Goal: Find specific page/section: Find specific page/section

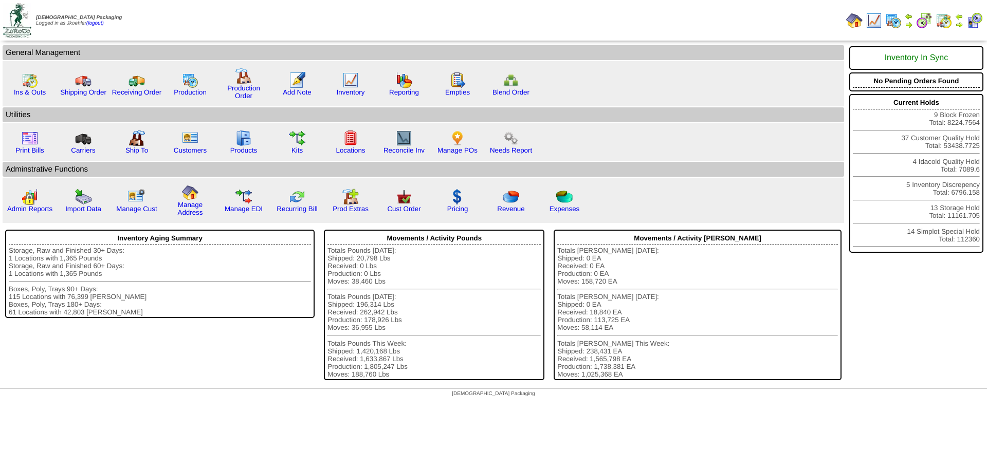
click at [892, 20] on img at bounding box center [894, 20] width 16 height 16
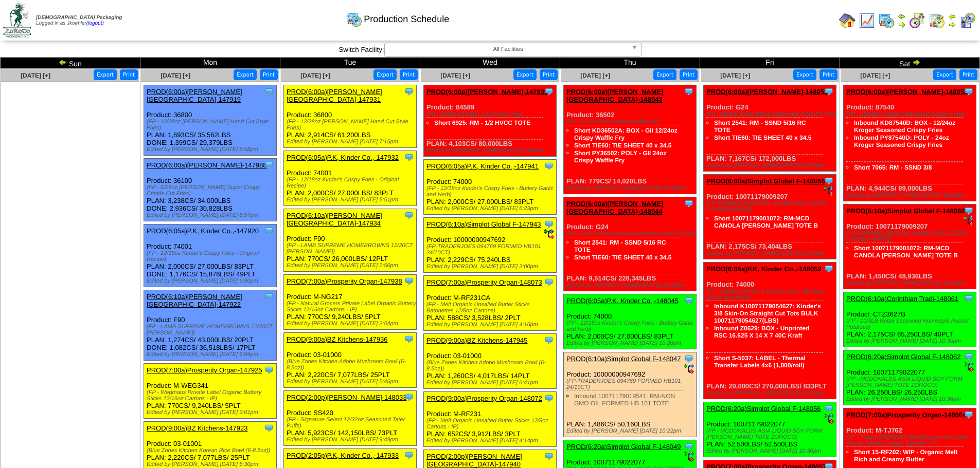
click at [62, 62] on img at bounding box center [63, 62] width 8 height 8
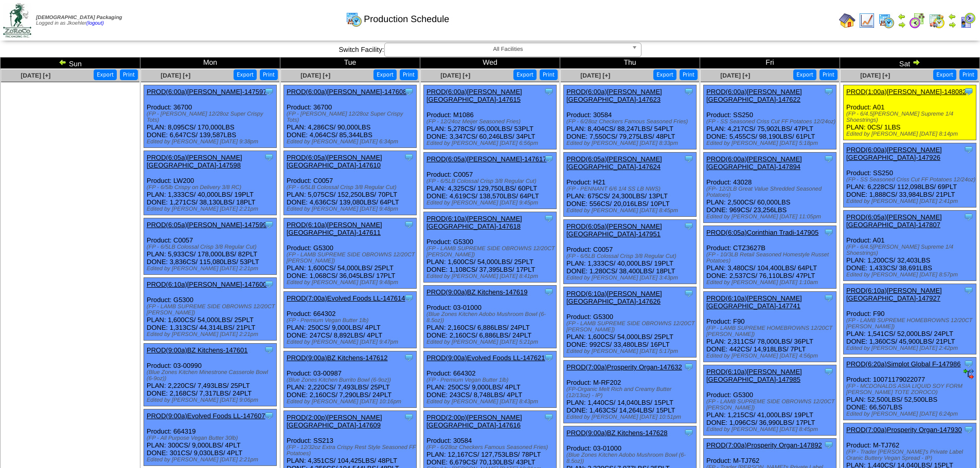
click at [788, 91] on link "PROD(6:00a)Lamb-Weston-147622" at bounding box center [754, 95] width 96 height 15
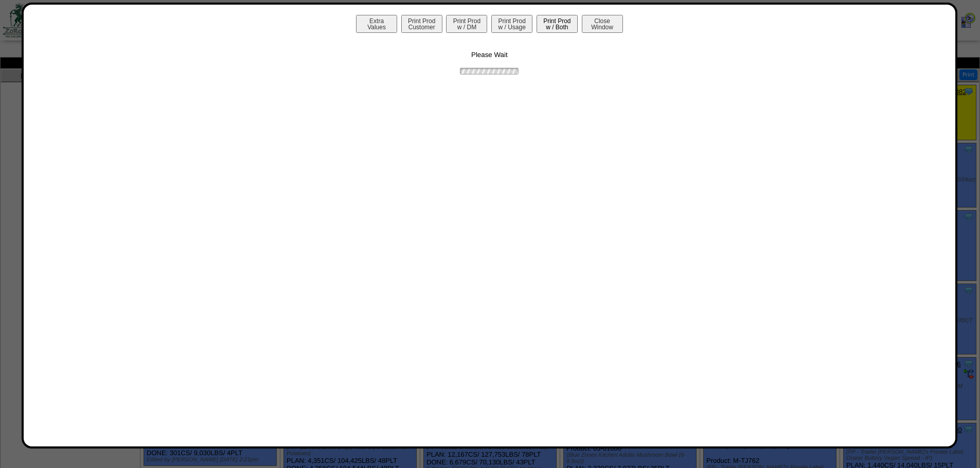
click at [559, 29] on button "Print Prod w / Both" at bounding box center [556, 24] width 41 height 18
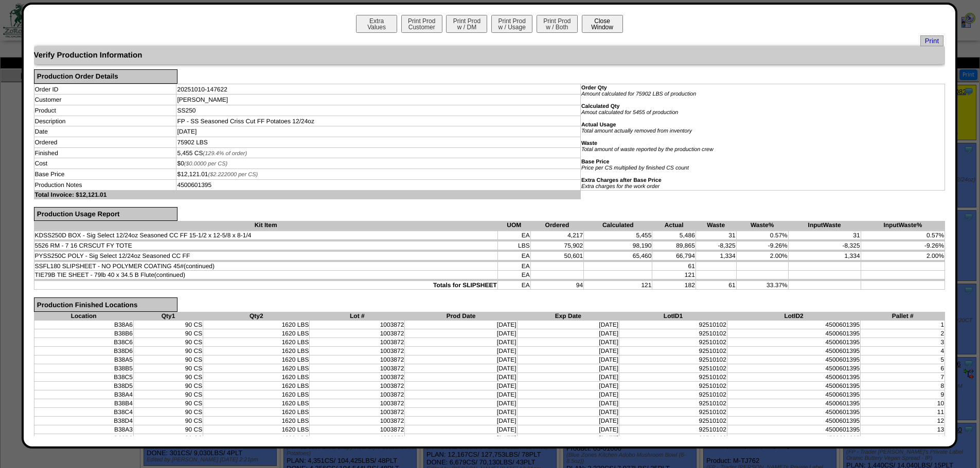
click at [608, 22] on button "Close Window" at bounding box center [602, 24] width 41 height 18
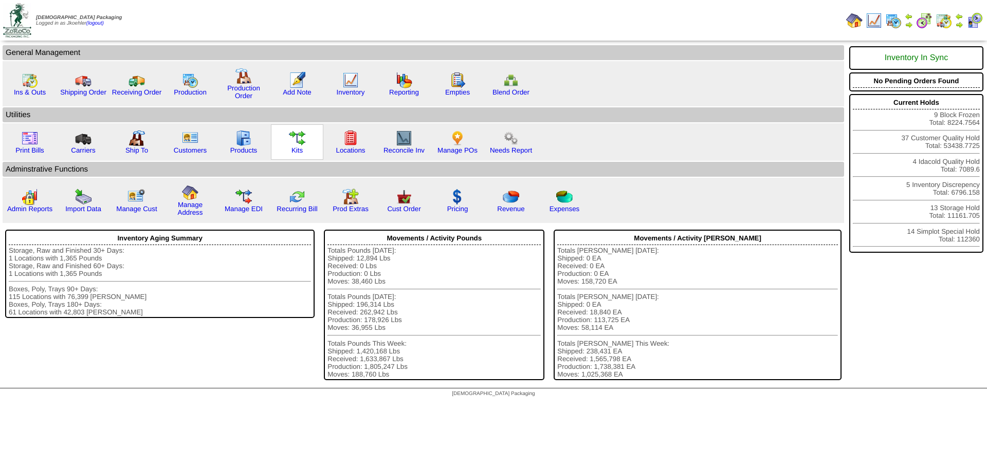
click at [297, 140] on img at bounding box center [297, 138] width 16 height 16
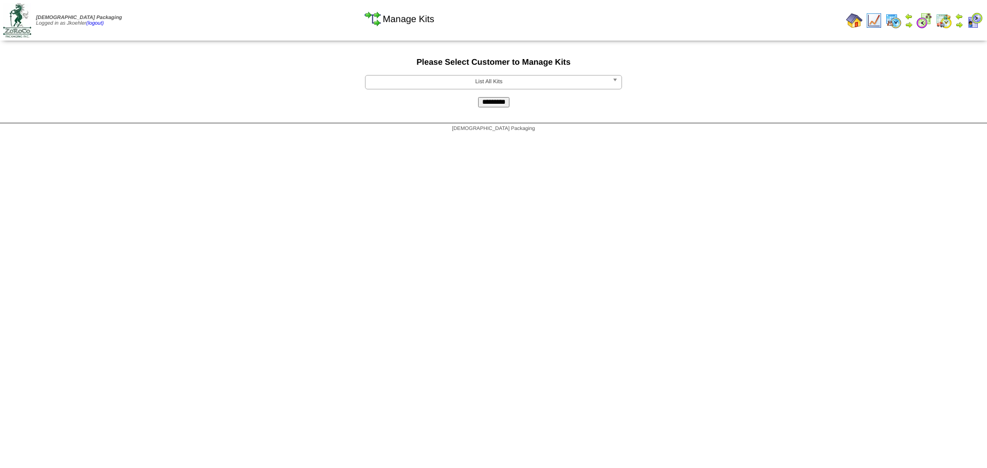
drag, startPoint x: 477, startPoint y: 89, endPoint x: 481, endPoint y: 83, distance: 7.4
click at [479, 86] on form "**********" at bounding box center [493, 82] width 987 height 49
click at [481, 83] on span "List All Kits" at bounding box center [489, 82] width 239 height 12
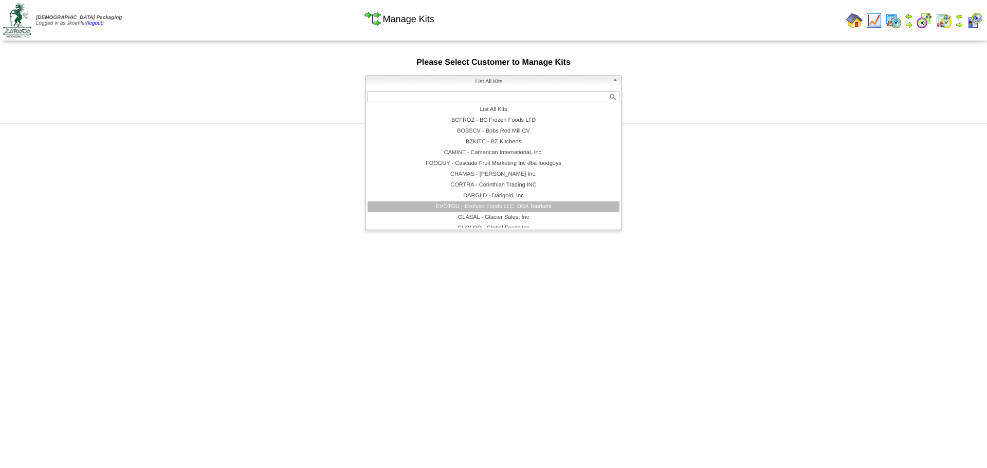
scroll to position [93, 0]
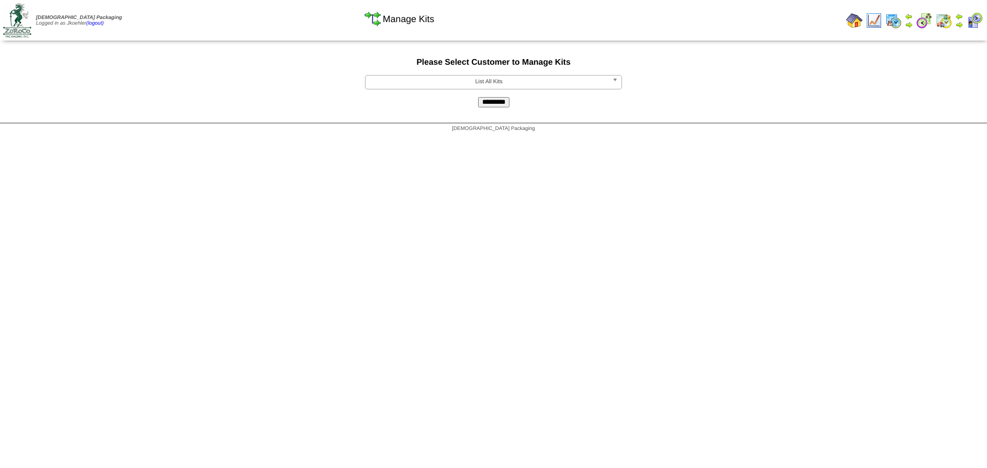
click at [501, 85] on span "List All Kits" at bounding box center [489, 82] width 239 height 12
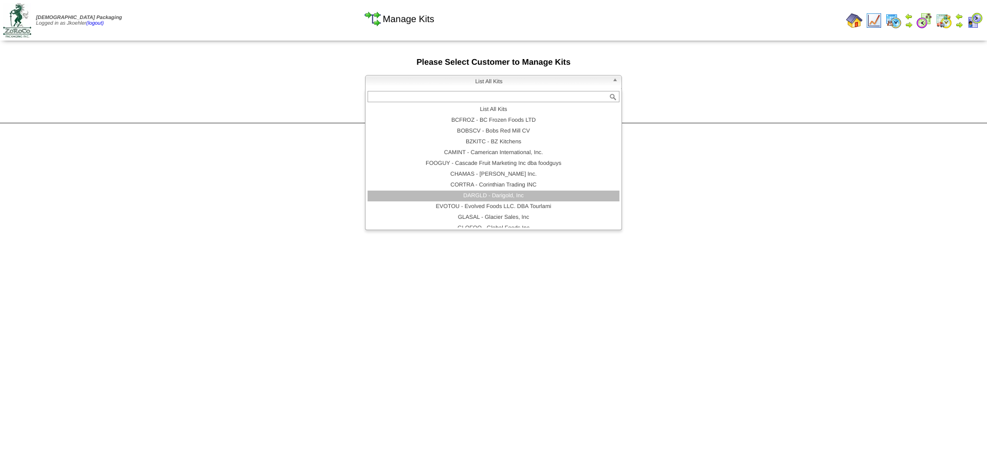
scroll to position [51, 0]
click at [490, 201] on li "LAMWES - Lamb-Weston" at bounding box center [494, 198] width 252 height 11
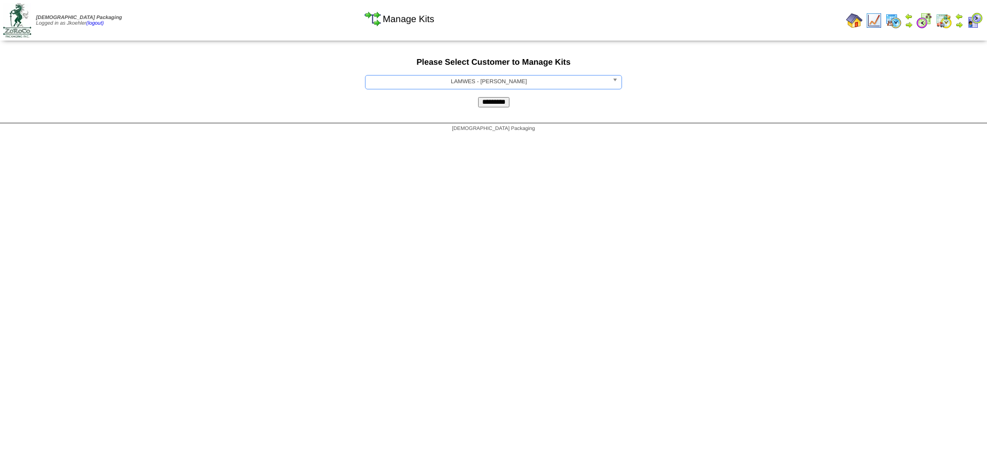
click at [504, 104] on input "*********" at bounding box center [493, 102] width 31 height 10
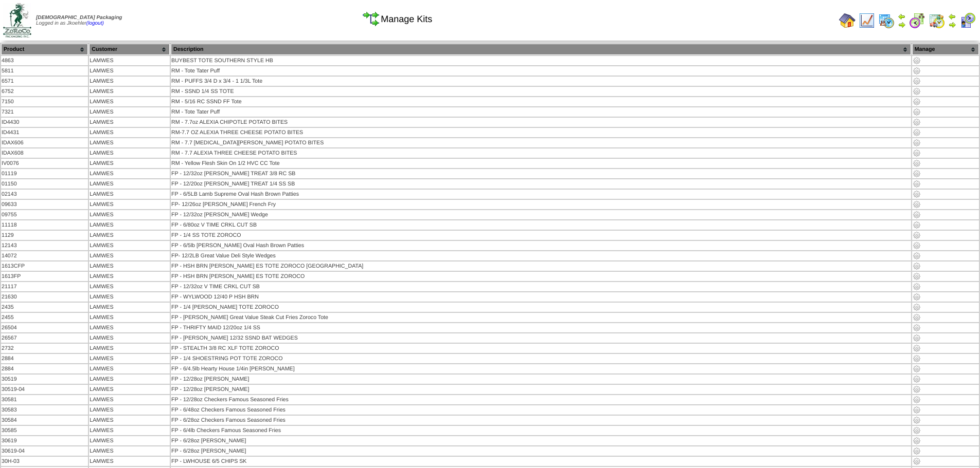
scroll to position [4023, 0]
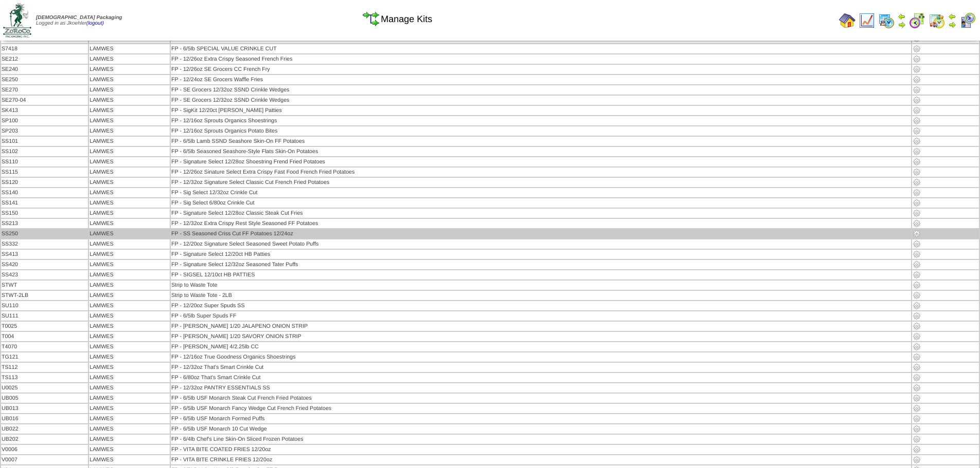
click at [912, 233] on img at bounding box center [916, 234] width 8 height 8
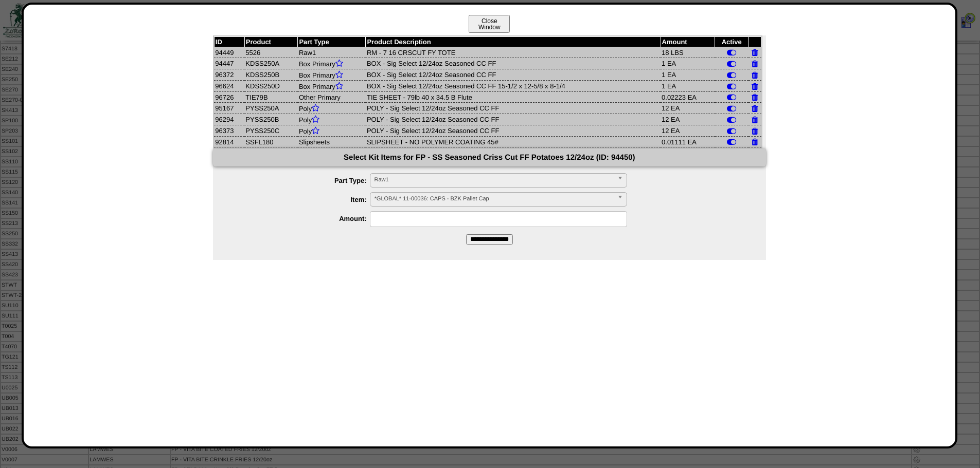
click at [493, 23] on button "Close Window" at bounding box center [488, 24] width 41 height 18
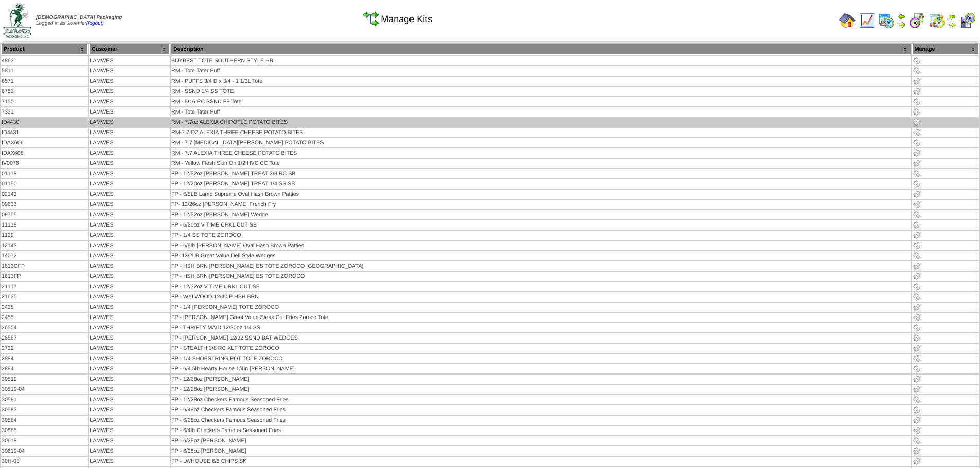
click at [531, 123] on td "RM - 7.7oz ALEXIA CHIPOTLE POTATO BITES" at bounding box center [541, 122] width 740 height 9
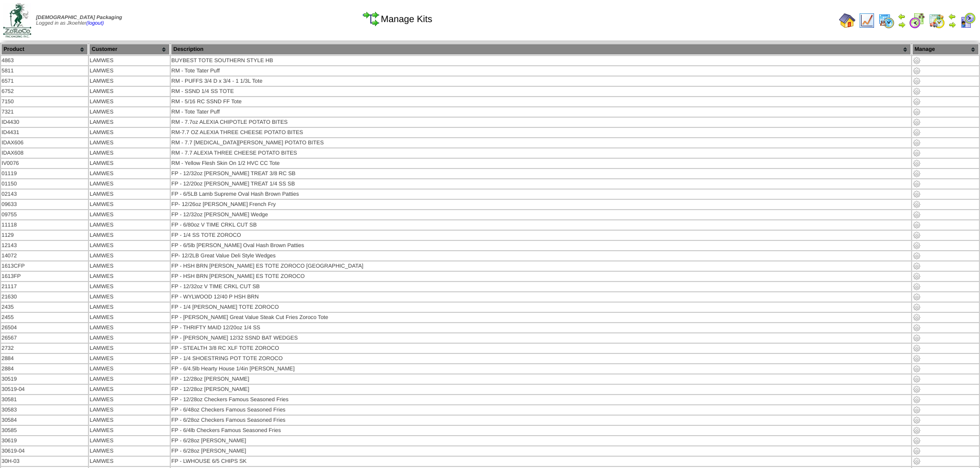
scroll to position [4023, 0]
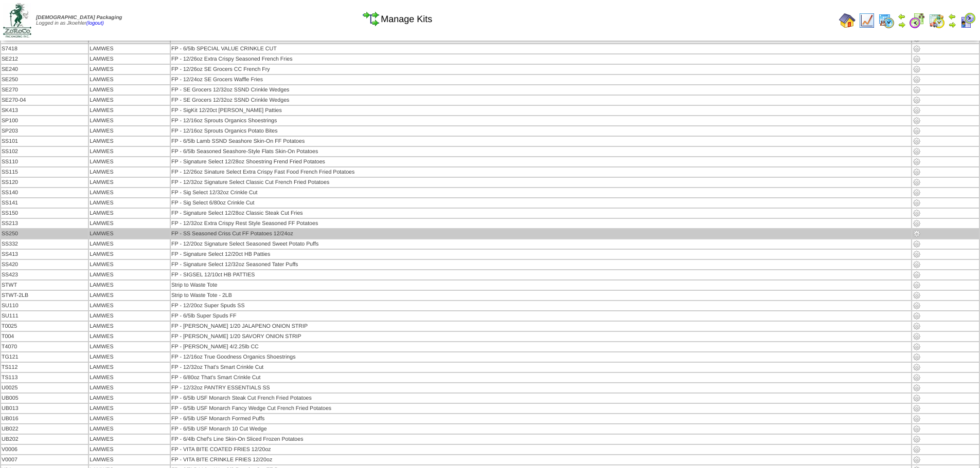
click at [912, 233] on img at bounding box center [916, 234] width 8 height 8
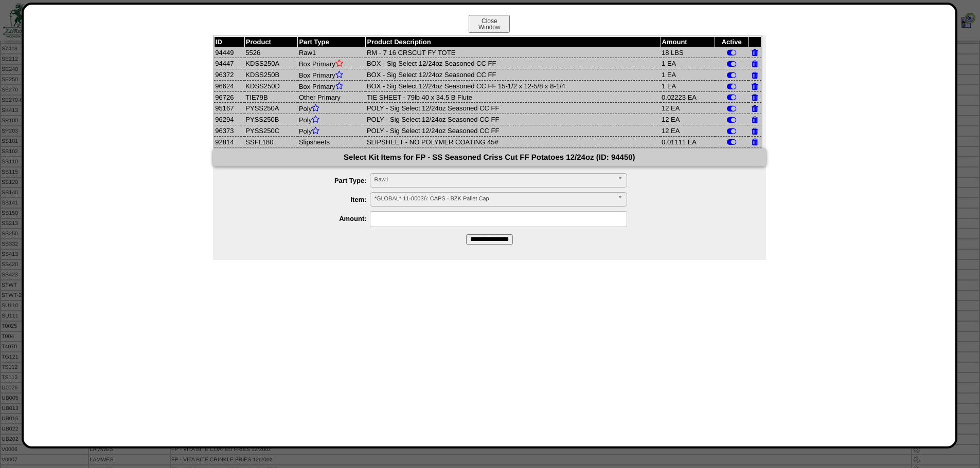
click at [339, 61] on icon at bounding box center [339, 63] width 8 height 8
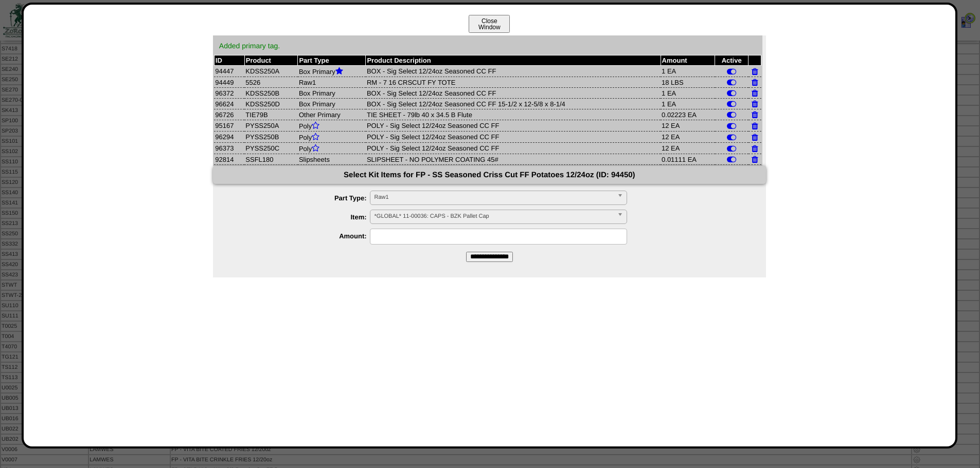
click at [496, 20] on button "Close Window" at bounding box center [488, 24] width 41 height 18
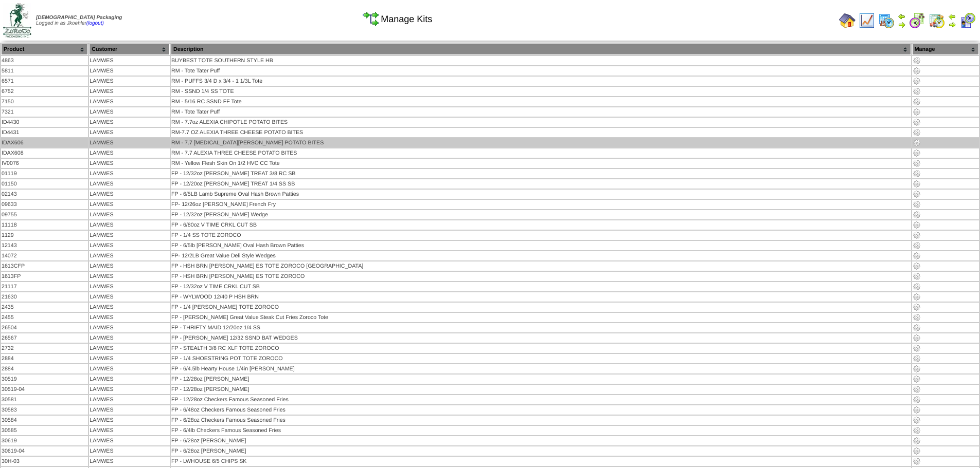
click at [468, 138] on td "RM - 7.7 ALEXIA CHIPOTLE POTATO BITES" at bounding box center [541, 142] width 740 height 9
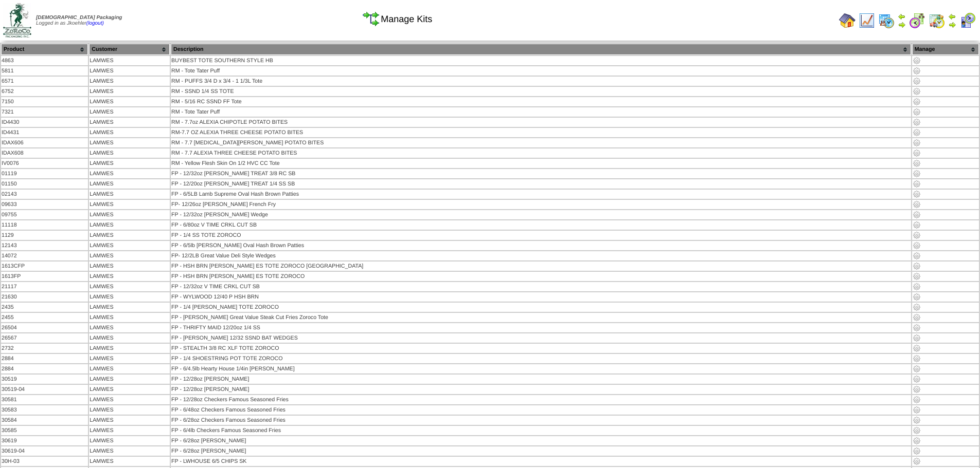
scroll to position [4023, 0]
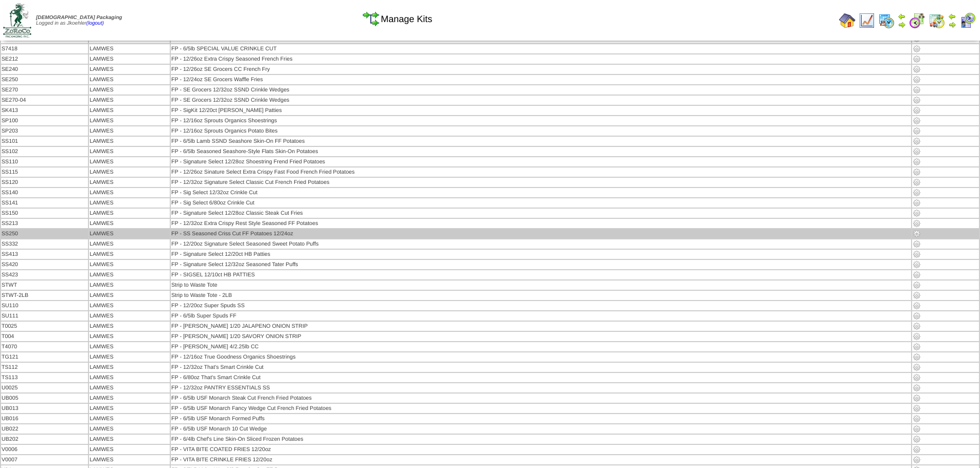
click at [912, 234] on img at bounding box center [916, 234] width 8 height 8
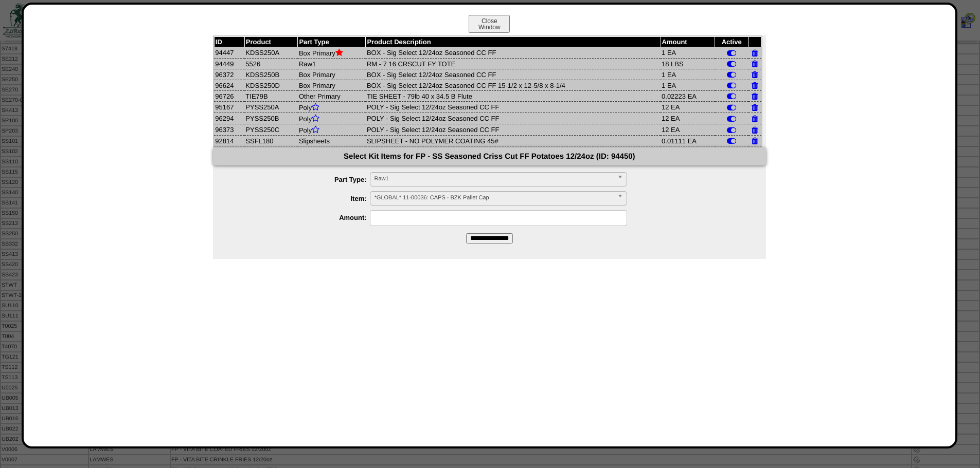
click at [342, 51] on icon at bounding box center [339, 52] width 8 height 8
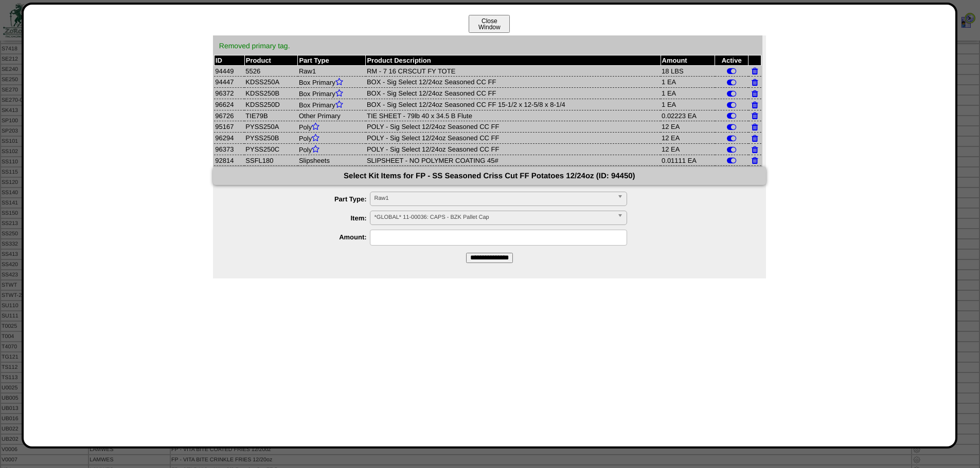
click at [491, 23] on button "Close Window" at bounding box center [488, 24] width 41 height 18
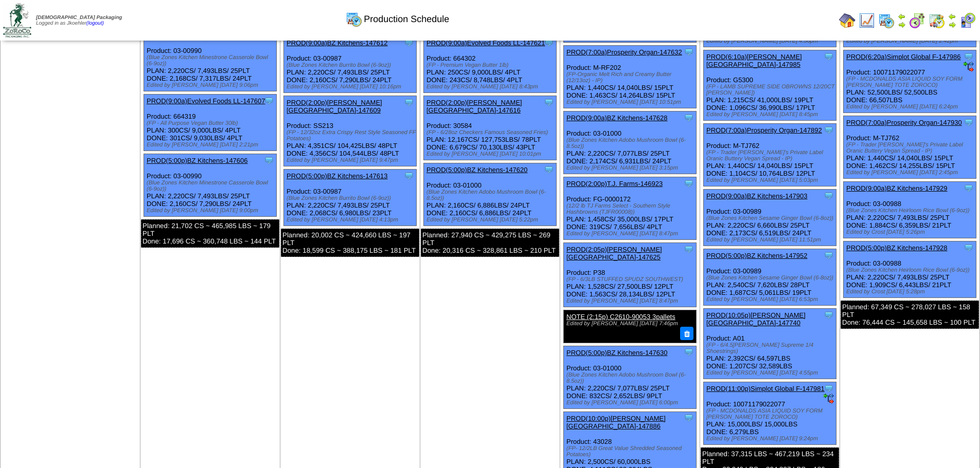
scroll to position [309, 0]
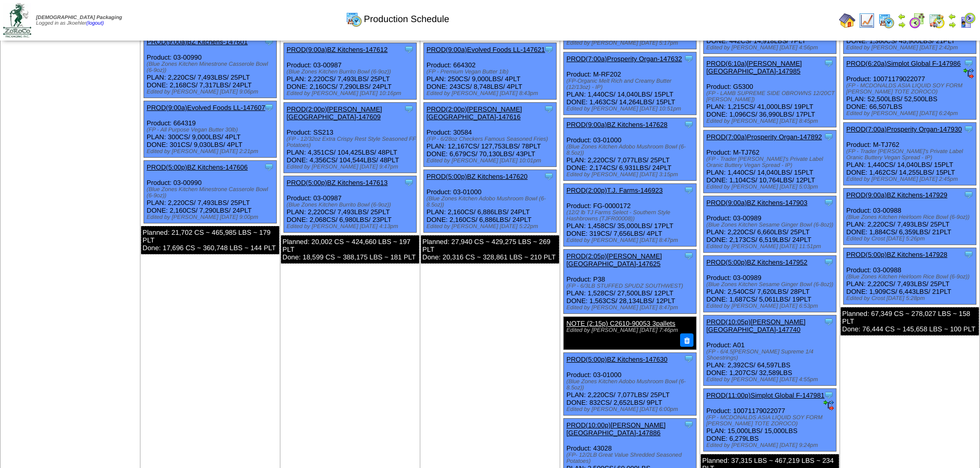
click at [765, 259] on link "PROD(5:00p)BZ Kitchens-147952" at bounding box center [756, 263] width 101 height 8
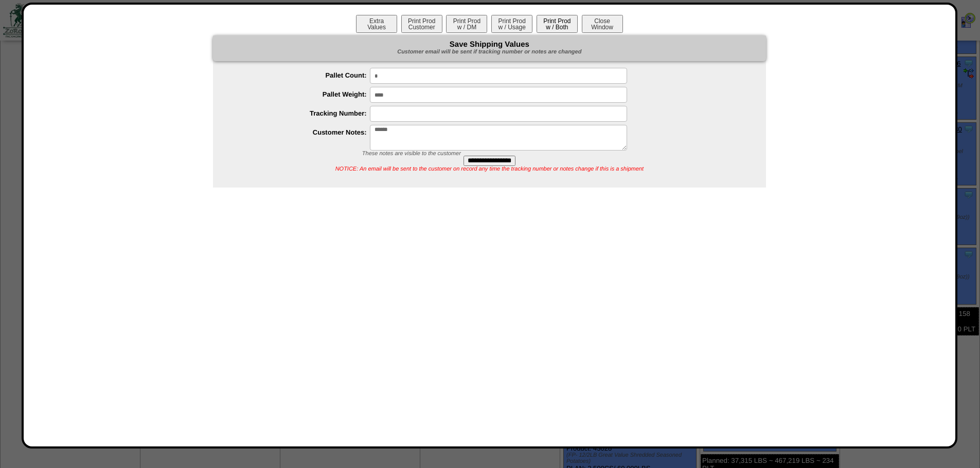
click at [545, 20] on button "Print Prod w / Both" at bounding box center [556, 24] width 41 height 18
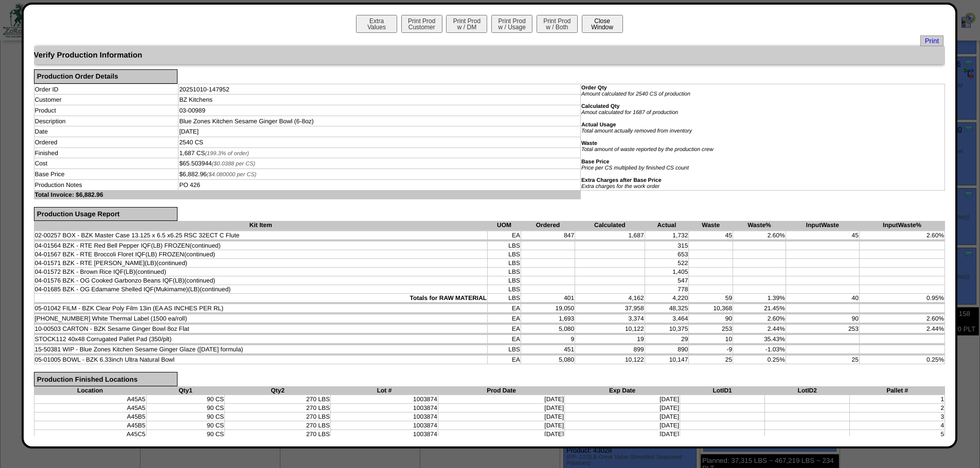
click at [604, 28] on button "Close Window" at bounding box center [602, 24] width 41 height 18
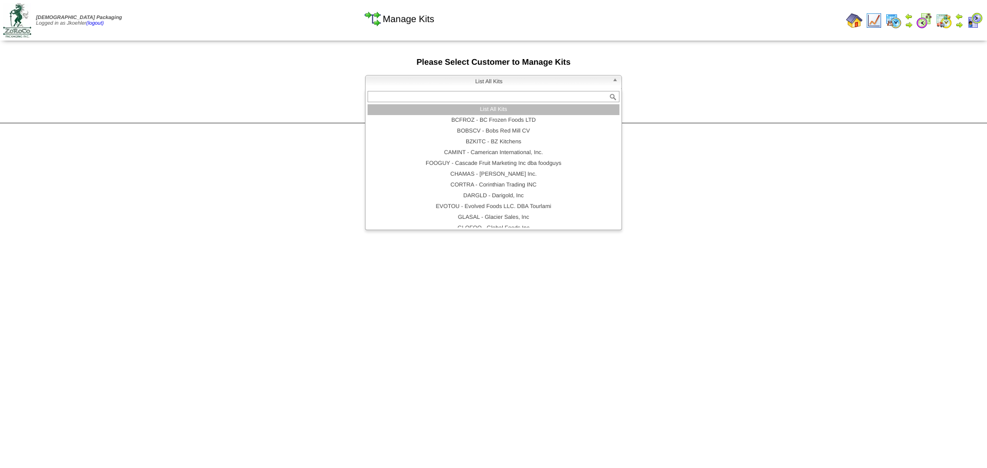
click at [533, 79] on span "List All Kits" at bounding box center [489, 82] width 239 height 12
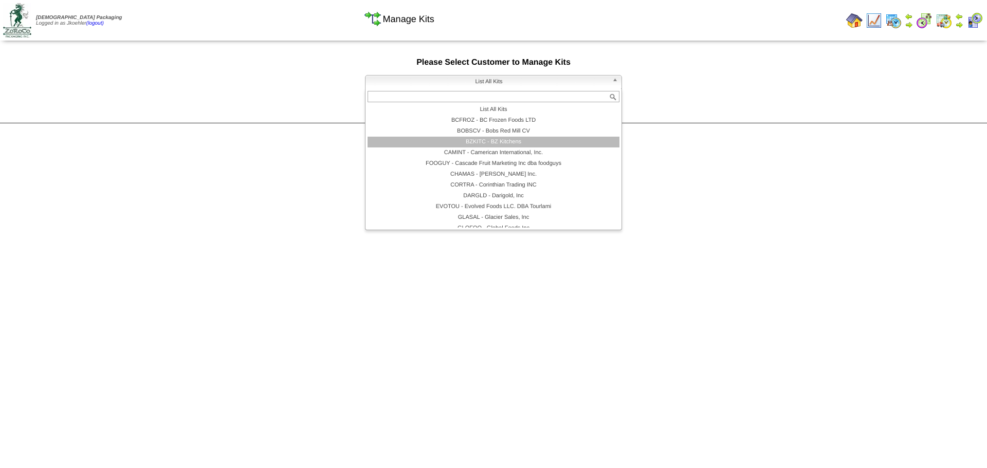
click at [501, 146] on li "BZKITC - BZ Kitchens" at bounding box center [494, 142] width 252 height 11
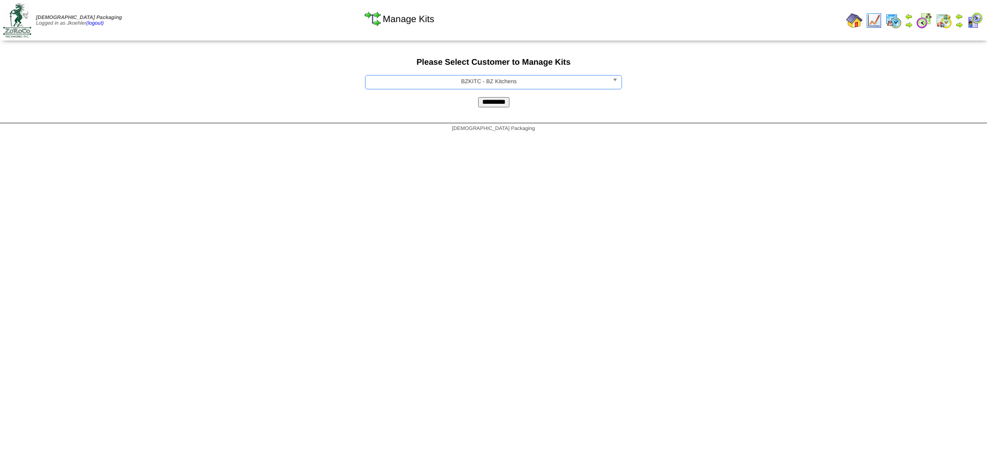
click at [498, 103] on input "*********" at bounding box center [493, 102] width 31 height 10
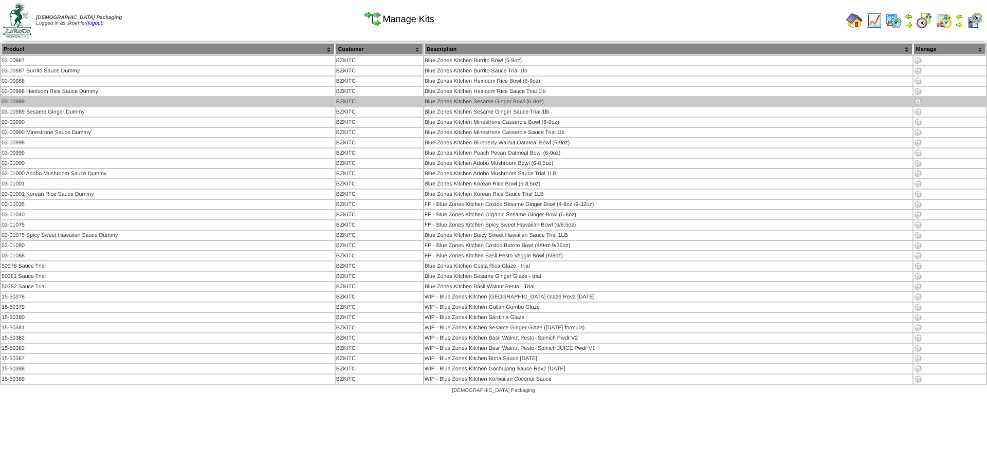
click at [918, 100] on img at bounding box center [918, 102] width 8 height 8
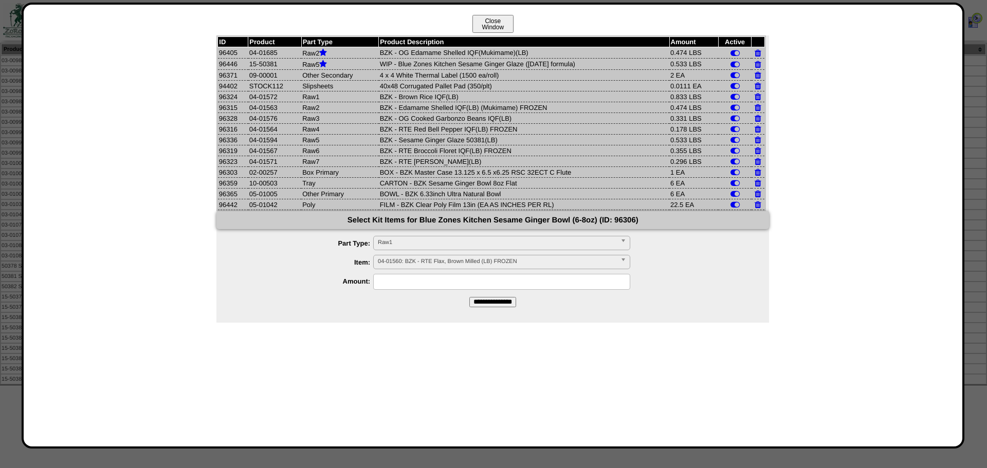
click at [496, 21] on button "Close Window" at bounding box center [493, 24] width 41 height 18
